Goal: Navigation & Orientation: Find specific page/section

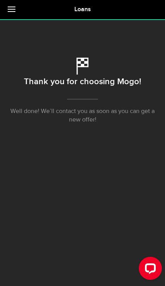
click at [146, 265] on div "Open LiveChat chat widget" at bounding box center [150, 268] width 12 height 12
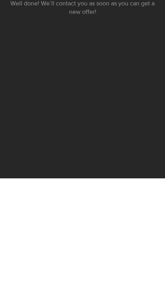
scroll to position [32, 0]
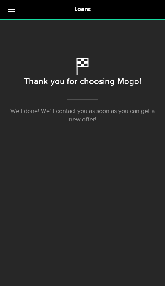
click at [6, 173] on div "Loans Thank you for choosing Mogo! Well done! We’ll contact you as soon as you …" at bounding box center [82, 152] width 165 height 267
click at [10, 128] on div "Thank you for choosing Mogo! Well done! We’ll contact you as soon as you can ge…" at bounding box center [82, 78] width 153 height 118
click at [13, 12] on link at bounding box center [13, 9] width 27 height 19
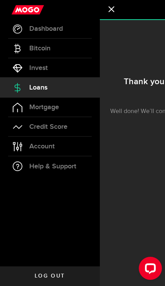
click at [20, 85] on icon at bounding box center [18, 88] width 10 height 10
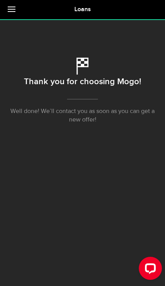
click at [14, 13] on link at bounding box center [13, 9] width 27 height 19
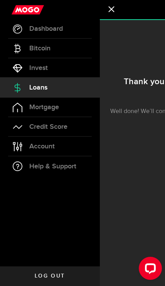
click at [26, 29] on link "Dashboard" at bounding box center [50, 28] width 100 height 19
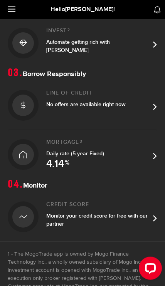
scroll to position [278, 0]
click at [36, 108] on div at bounding box center [23, 105] width 31 height 31
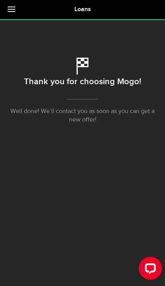
scroll to position [13, 0]
click at [10, 10] on span at bounding box center [12, 9] width 8 height 1
